Goal: Find specific page/section: Find specific page/section

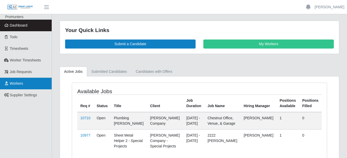
click at [17, 86] on link "Workers" at bounding box center [26, 84] width 52 height 12
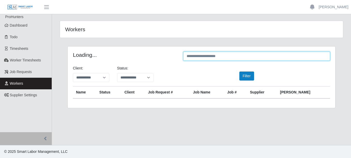
click at [239, 57] on input "text" at bounding box center [256, 56] width 147 height 9
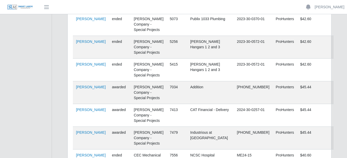
scroll to position [431, 0]
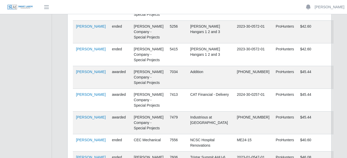
type input "******"
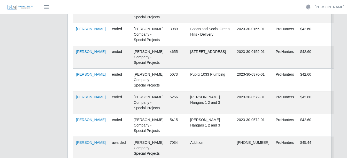
scroll to position [360, 0]
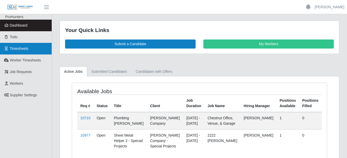
click at [19, 47] on span "Timesheets" at bounding box center [19, 49] width 19 height 4
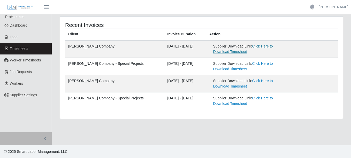
click at [264, 48] on link "Click Here to Download Timesheet" at bounding box center [243, 49] width 60 height 10
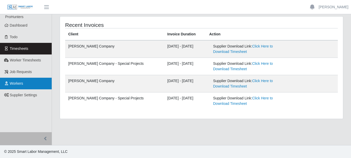
click at [19, 86] on link "Workers" at bounding box center [26, 84] width 52 height 12
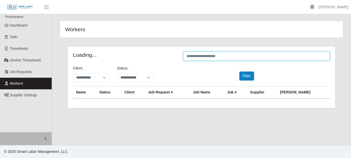
click at [225, 58] on input "text" at bounding box center [256, 56] width 147 height 9
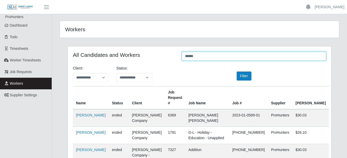
type input "******"
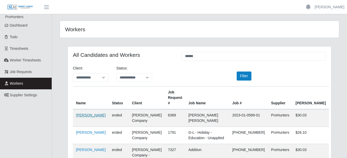
click at [85, 116] on link "[PERSON_NAME]" at bounding box center [91, 115] width 30 height 4
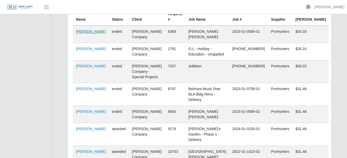
scroll to position [96, 0]
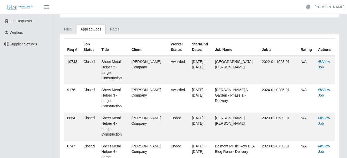
scroll to position [51, 0]
